Goal: Find specific page/section: Find specific page/section

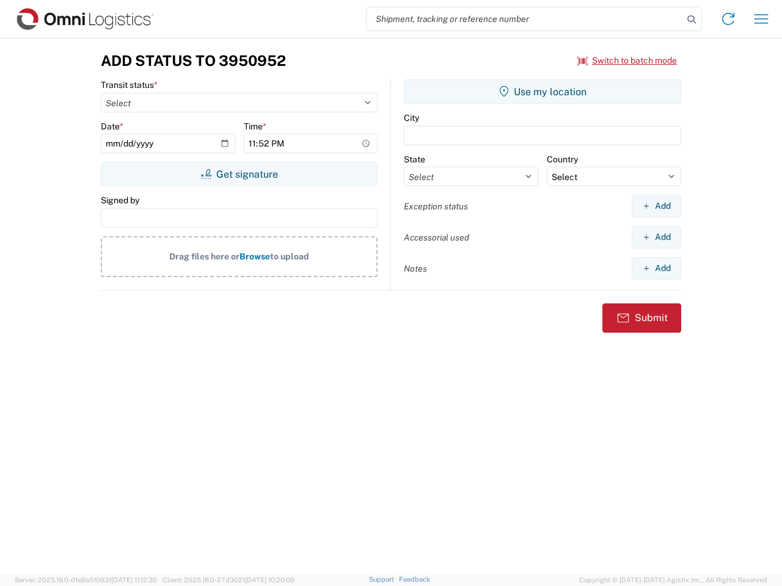
click at [525, 19] on input "search" at bounding box center [525, 18] width 316 height 23
click at [691, 20] on icon at bounding box center [691, 19] width 17 height 17
click at [728, 19] on icon at bounding box center [728, 19] width 20 height 20
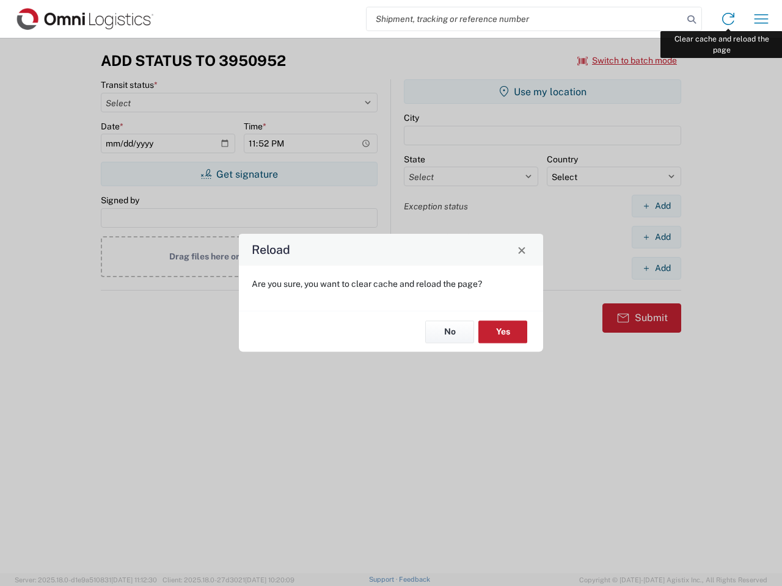
click at [761, 19] on div "Reload Are you sure, you want to clear cache and reload the page? No Yes" at bounding box center [391, 293] width 782 height 586
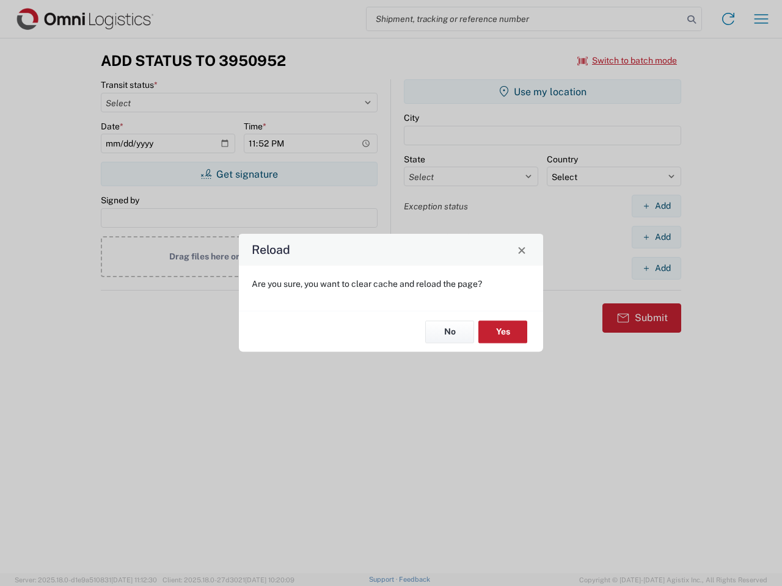
click at [627, 60] on div "Reload Are you sure, you want to clear cache and reload the page? No Yes" at bounding box center [391, 293] width 782 height 586
click at [239, 174] on div "Reload Are you sure, you want to clear cache and reload the page? No Yes" at bounding box center [391, 293] width 782 height 586
click at [542, 92] on div "Reload Are you sure, you want to clear cache and reload the page? No Yes" at bounding box center [391, 293] width 782 height 586
click at [656, 206] on div "Reload Are you sure, you want to clear cache and reload the page? No Yes" at bounding box center [391, 293] width 782 height 586
click at [656, 237] on div "Reload Are you sure, you want to clear cache and reload the page? No Yes" at bounding box center [391, 293] width 782 height 586
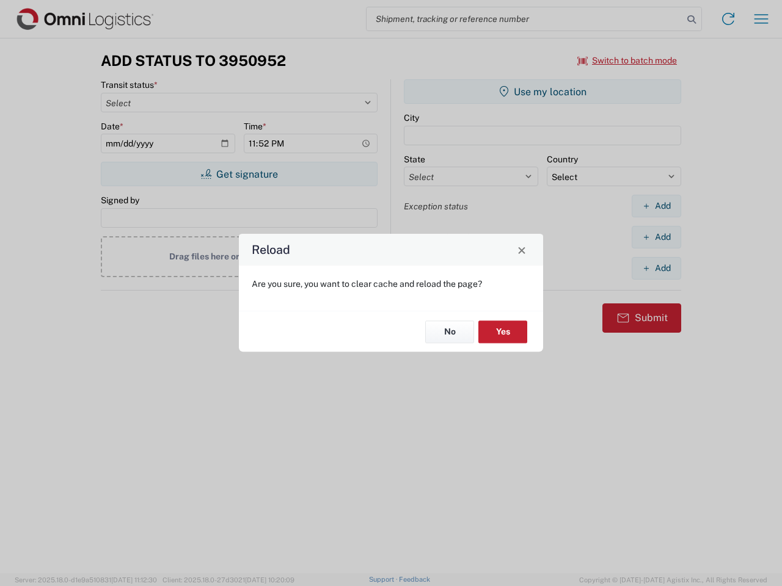
click at [656, 268] on div "Reload Are you sure, you want to clear cache and reload the page? No Yes" at bounding box center [391, 293] width 782 height 586
